Goal: Transaction & Acquisition: Purchase product/service

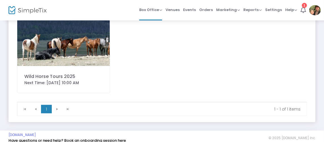
scroll to position [51, 0]
click at [70, 79] on div "Next Time: [DATE] 10:00 AM" at bounding box center [63, 82] width 78 height 6
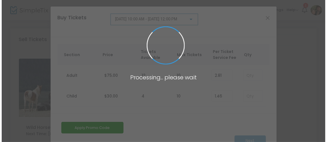
scroll to position [0, 0]
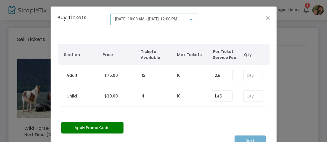
click at [189, 18] on div at bounding box center [190, 19] width 5 height 5
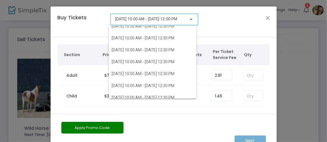
scroll to position [154, 0]
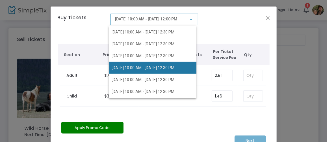
click at [159, 68] on span "[DATE] 10:00 AM - [DATE] 12:30 PM" at bounding box center [143, 67] width 63 height 5
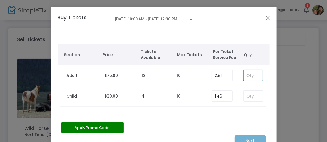
click at [254, 76] on input at bounding box center [253, 75] width 19 height 11
type input "10"
click at [251, 94] on input at bounding box center [253, 95] width 19 height 11
type input "4"
click at [258, 109] on div "Section Price Tickets Available Max Tickets Per Ticket Service Fee Qty Adult $7…" at bounding box center [164, 75] width 226 height 76
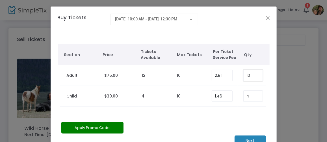
click at [249, 73] on input "10" at bounding box center [253, 75] width 19 height 11
type input "10"
click at [251, 140] on m-button "Next" at bounding box center [250, 140] width 31 height 10
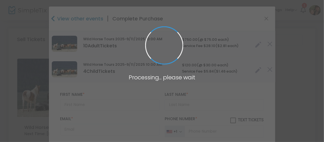
type input "[GEOGRAPHIC_DATA]"
type input "[US_STATE]"
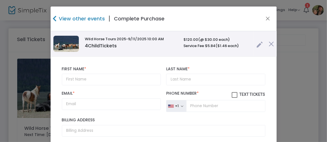
scroll to position [0, 0]
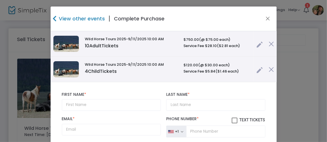
click at [257, 45] on link at bounding box center [260, 42] width 6 height 9
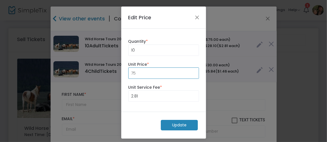
click at [143, 72] on input "75" at bounding box center [164, 73] width 70 height 11
type input "0.00"
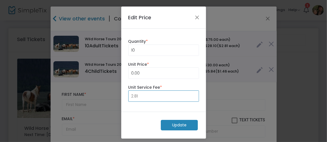
click at [139, 94] on input "2.81" at bounding box center [164, 95] width 70 height 11
type input "0.00"
click at [175, 125] on m-button "Update" at bounding box center [179, 125] width 37 height 10
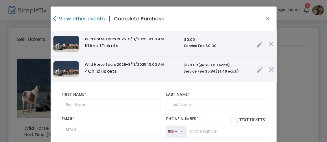
click at [257, 69] on link at bounding box center [260, 68] width 6 height 9
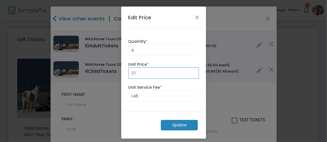
click at [140, 72] on input "30" at bounding box center [164, 73] width 70 height 11
type input "0.00"
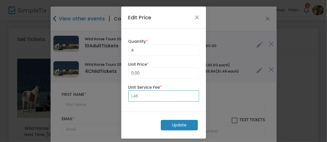
click at [137, 95] on input "1.46" at bounding box center [164, 95] width 70 height 11
type input "0.00"
click at [177, 125] on m-button "Update" at bounding box center [179, 125] width 37 height 10
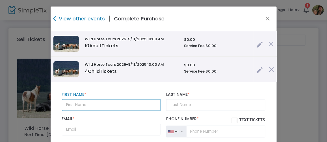
click at [82, 103] on input "text" at bounding box center [111, 105] width 99 height 12
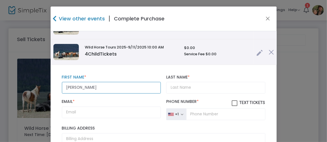
scroll to position [25, 0]
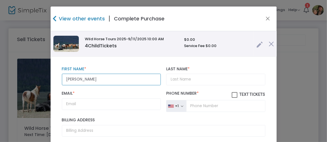
type input "[PERSON_NAME]"
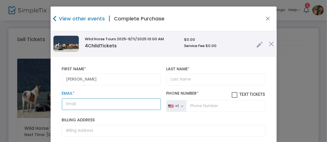
click at [99, 105] on input "Email *" at bounding box center [111, 104] width 99 height 12
type input "[EMAIL_ADDRESS][DOMAIN_NAME]"
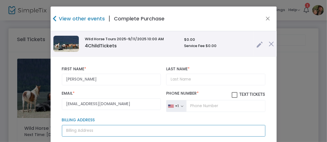
type input "[STREET_ADDRESS]"
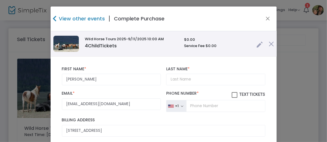
type input "LARAMIE"
type input "WY"
type input "82070"
type input "WY"
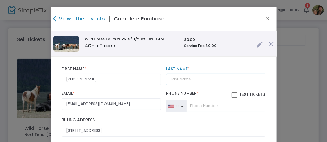
click at [192, 79] on input "Last Name *" at bounding box center [215, 79] width 99 height 12
type input "[PERSON_NAME]"
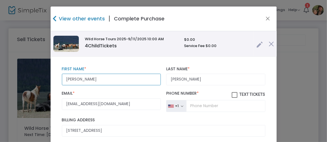
click at [96, 78] on input "[PERSON_NAME]" at bounding box center [111, 79] width 99 height 12
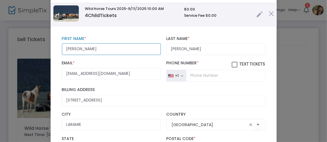
scroll to position [17, 0]
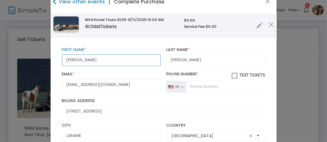
type input "[PERSON_NAME]"
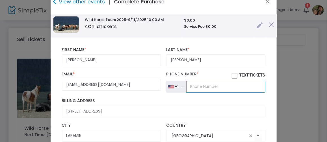
click at [195, 87] on input "tel" at bounding box center [225, 87] width 79 height 12
type input "[PHONE_NUMBER]"
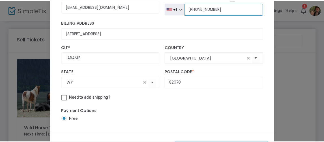
scroll to position [120, 0]
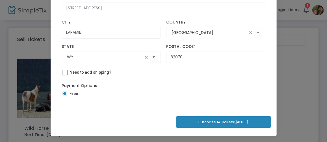
click at [226, 122] on button "Purchase 14 Tickets ($0.00 )" at bounding box center [223, 122] width 95 height 12
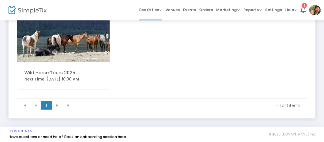
scroll to position [57, 0]
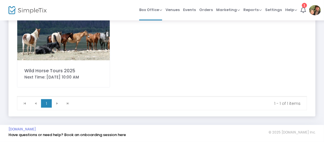
click at [77, 71] on div "Wild Horse Tours 2025" at bounding box center [63, 70] width 78 height 7
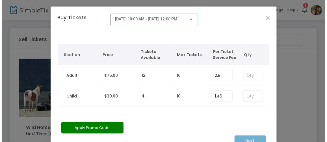
scroll to position [0, 0]
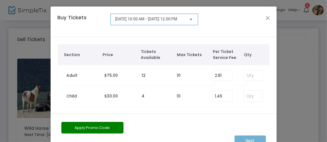
click at [190, 20] on div at bounding box center [191, 19] width 3 height 1
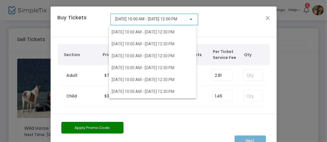
scroll to position [122, 0]
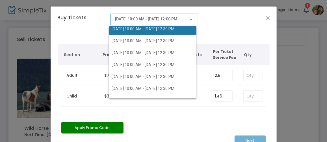
click at [163, 28] on span "[DATE] 10:00 AM - [DATE] 12:30 PM" at bounding box center [143, 29] width 63 height 5
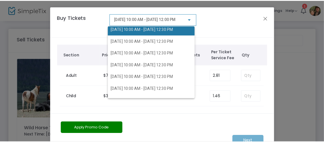
scroll to position [110, 0]
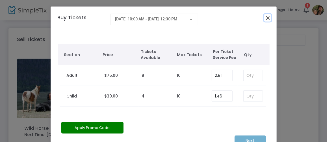
click at [266, 19] on button "Close" at bounding box center [267, 17] width 7 height 7
